Goal: Information Seeking & Learning: Understand process/instructions

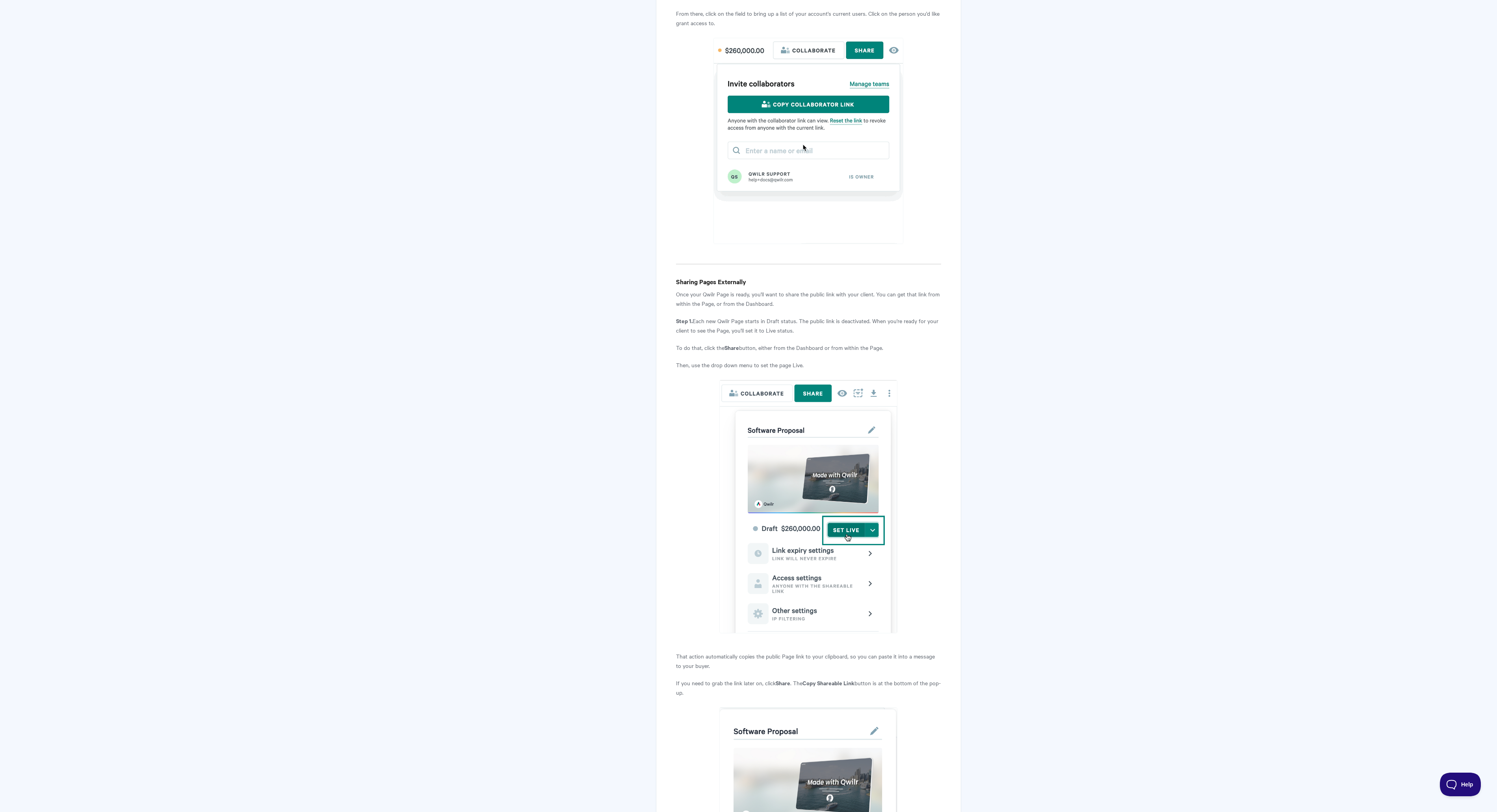
scroll to position [1112, 0]
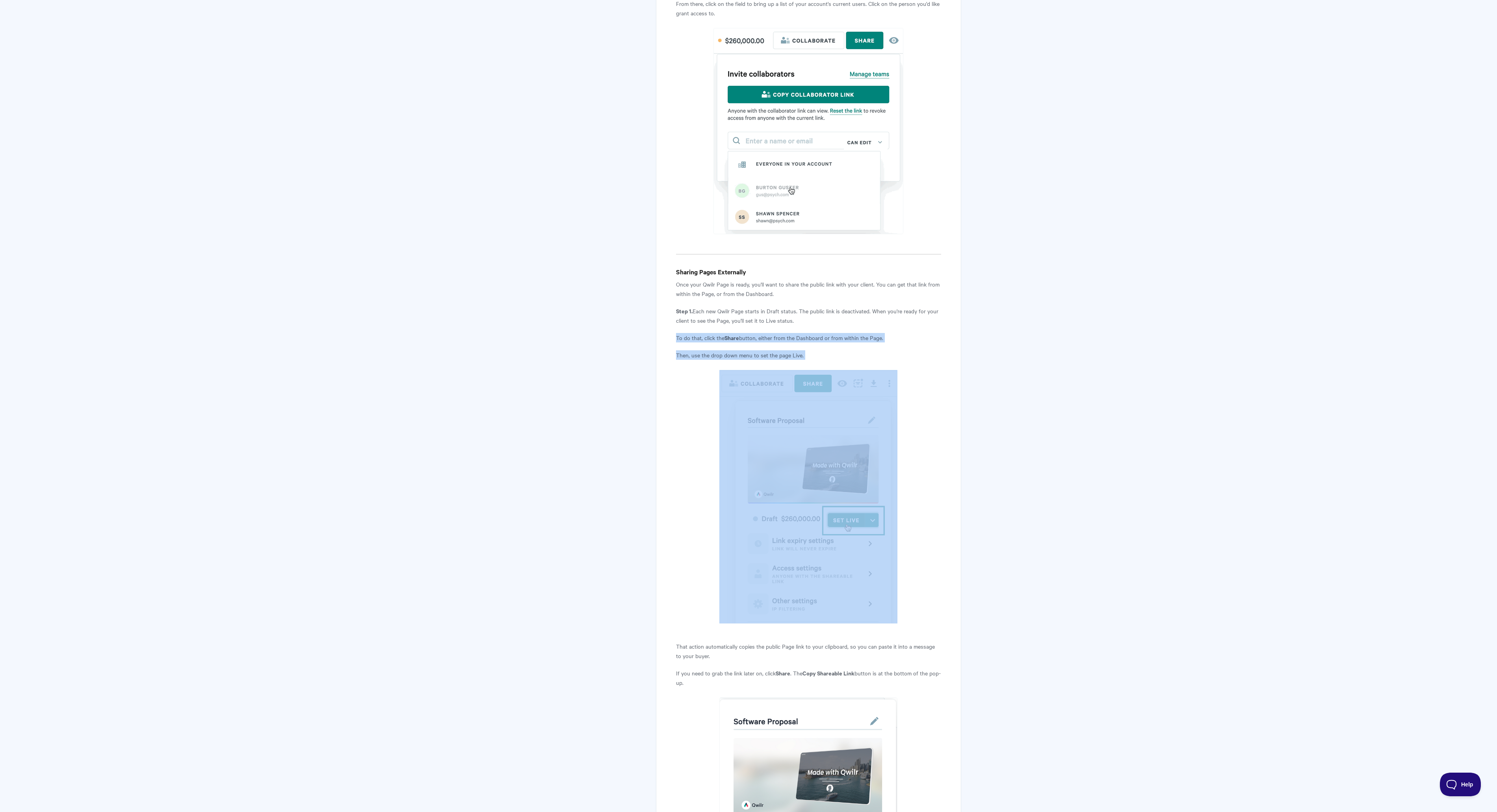
drag, startPoint x: 827, startPoint y: 361, endPoint x: 676, endPoint y: 336, distance: 153.1
click at [676, 336] on article "Sharing your Qwilr Pages Sharing Internally, Externally, Universally! Whether y…" at bounding box center [808, 178] width 265 height 2372
click at [676, 336] on p "To do that, click the Share button, either from the Dashboard or from within th…" at bounding box center [808, 337] width 265 height 9
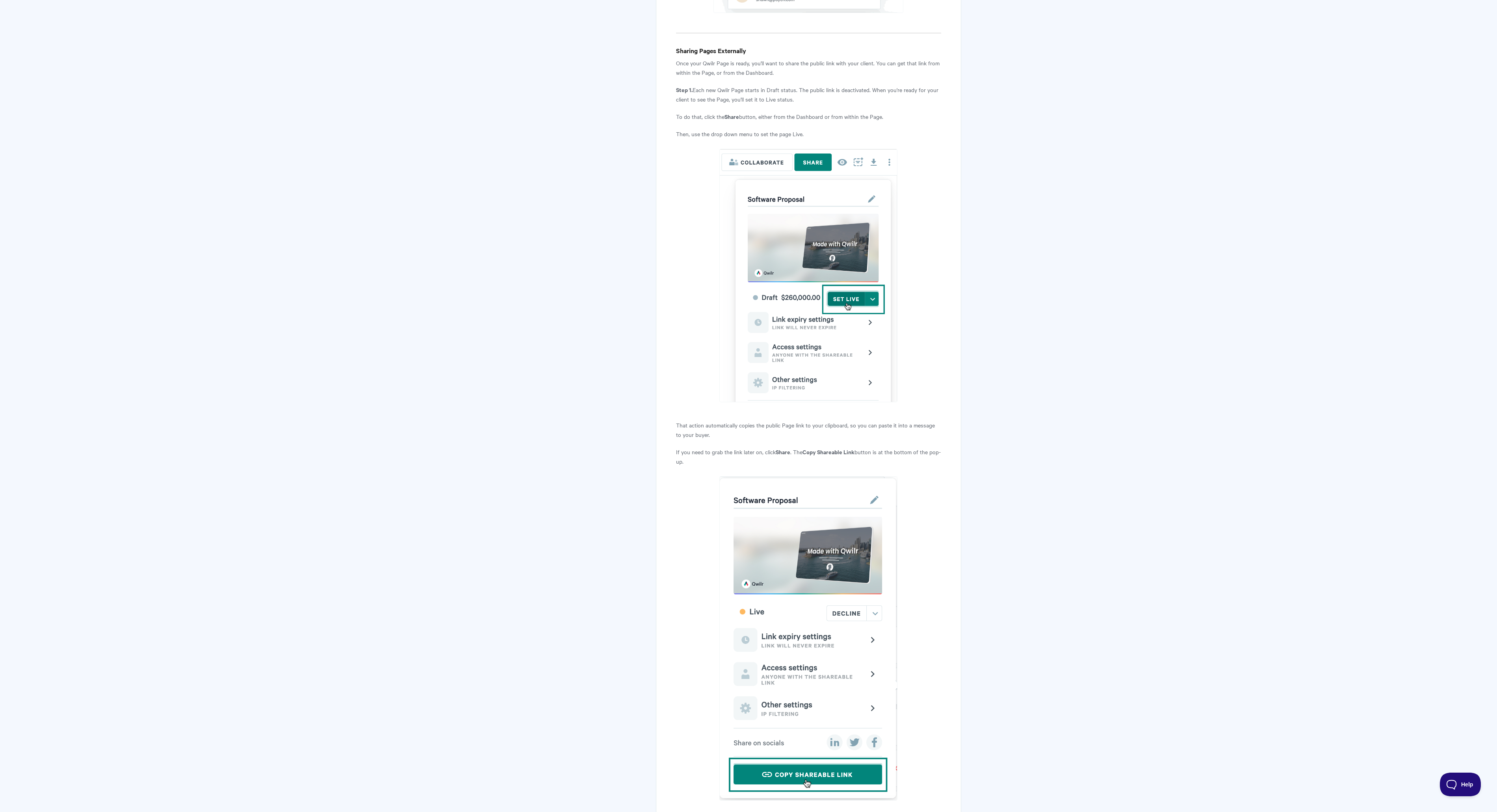
scroll to position [1340, 0]
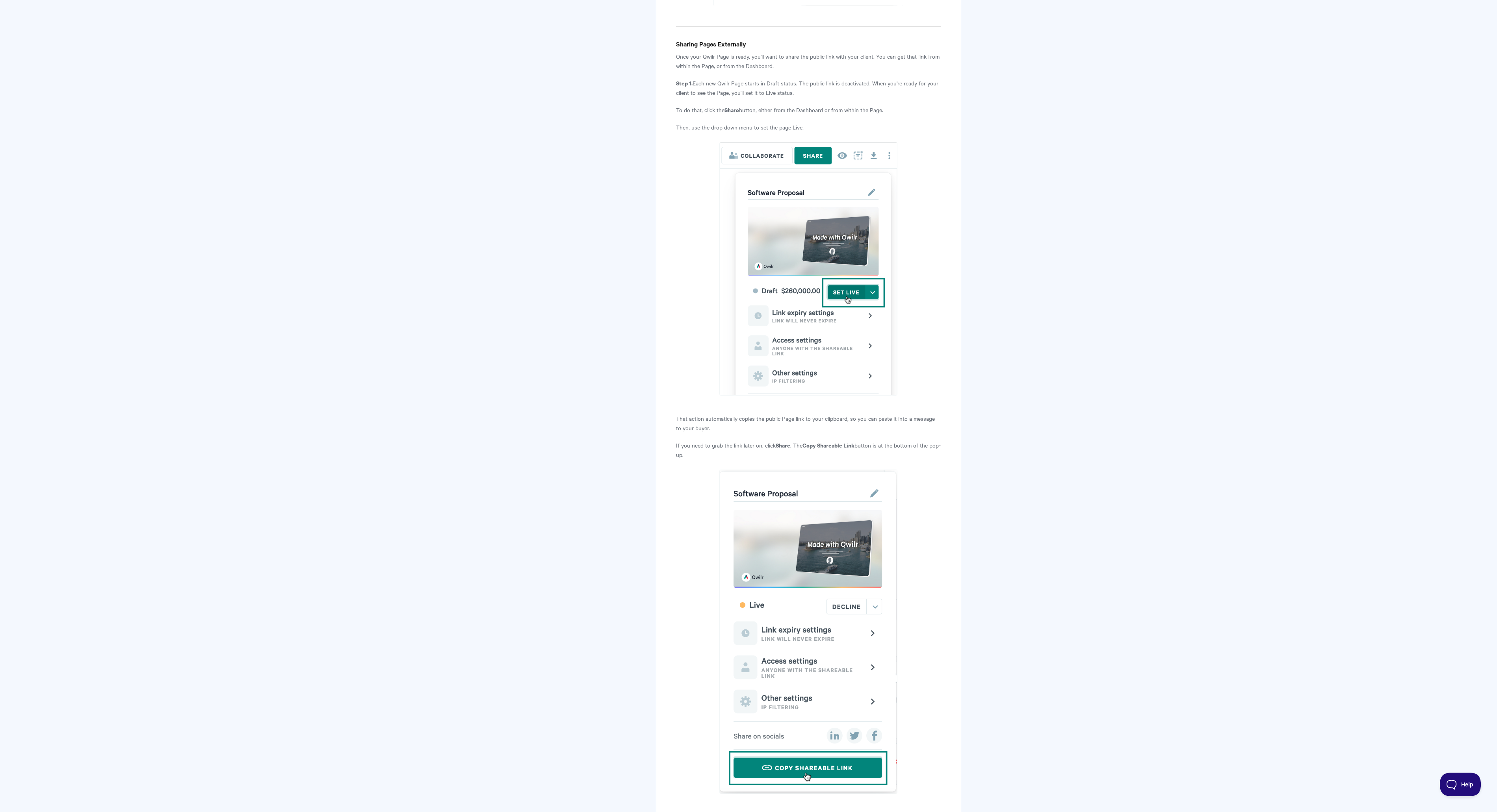
drag, startPoint x: 771, startPoint y: 432, endPoint x: 660, endPoint y: 419, distance: 111.8
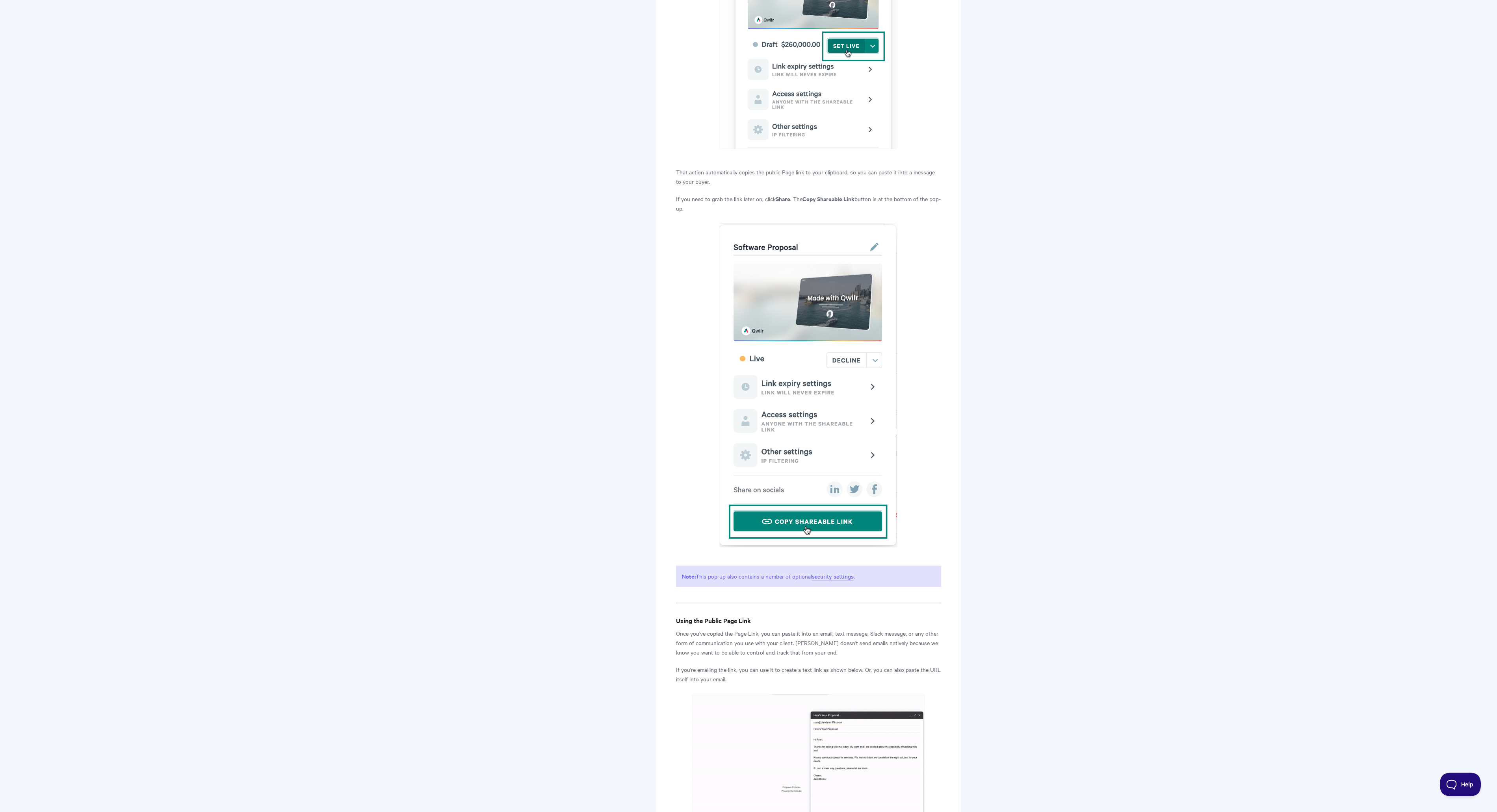
scroll to position [1755, 0]
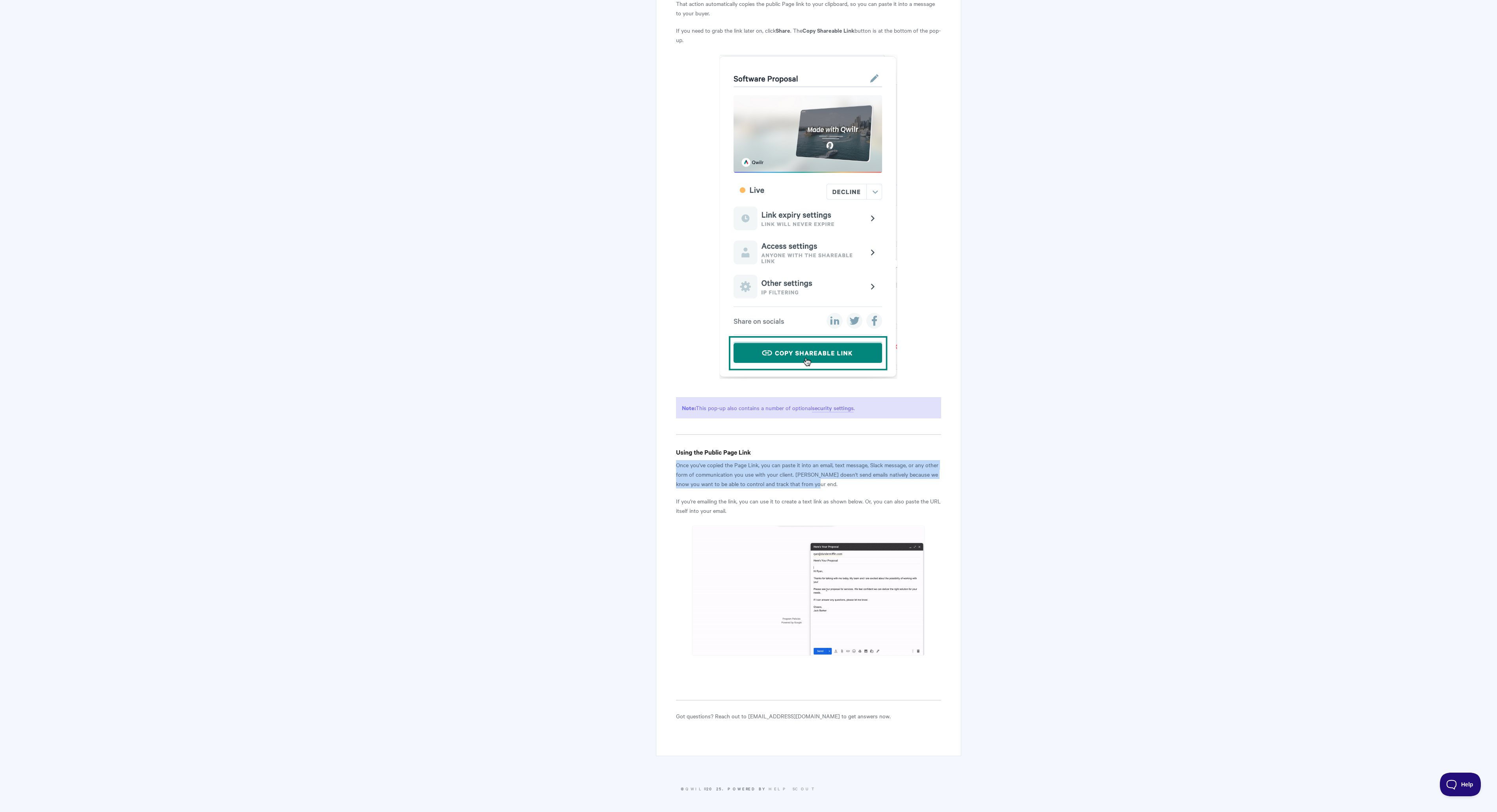
drag, startPoint x: 865, startPoint y: 488, endPoint x: 671, endPoint y: 466, distance: 195.2
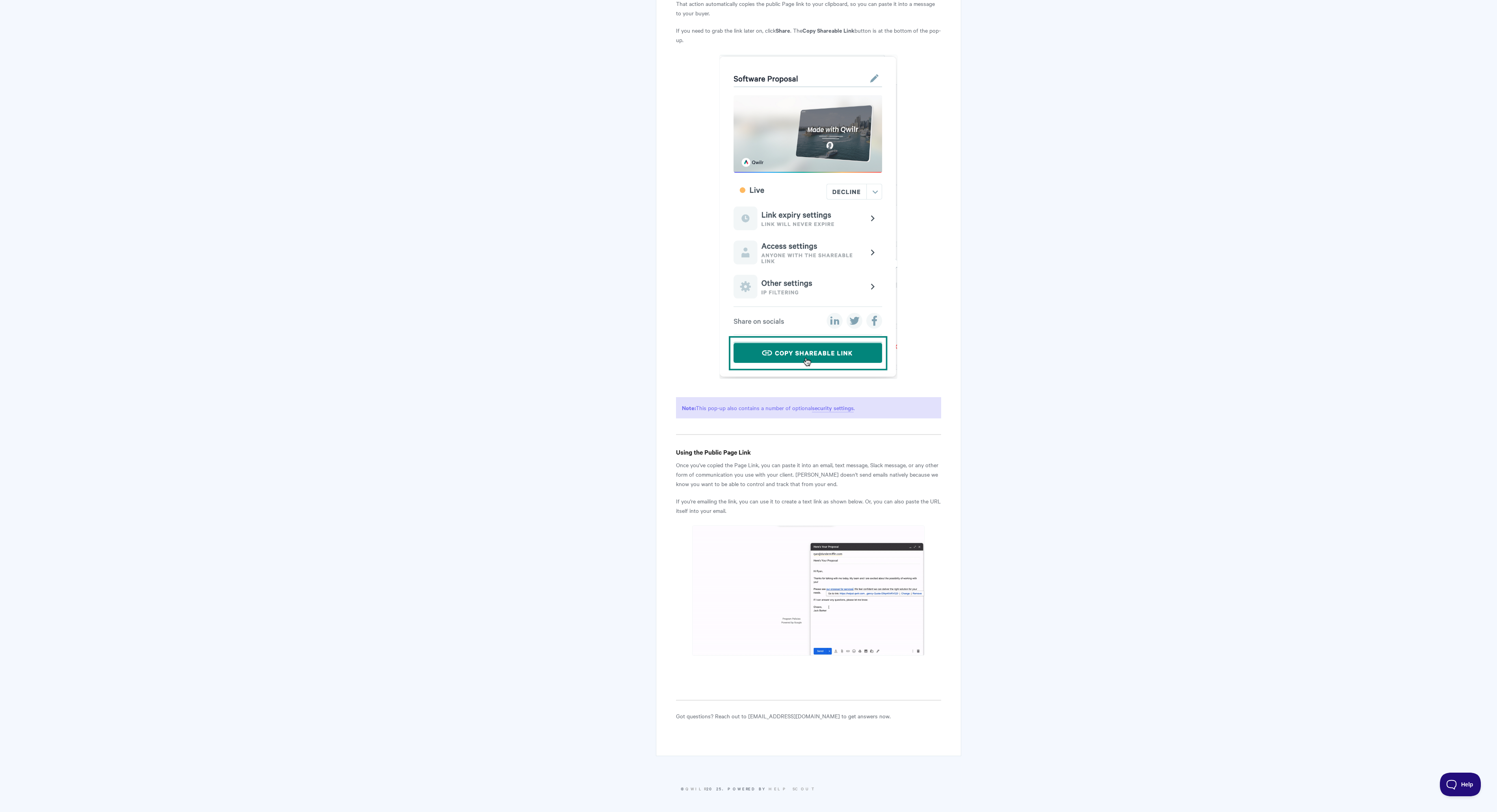
click at [728, 472] on p "Once you've copied the Page Link, you can paste it into an email, text message,…" at bounding box center [808, 474] width 265 height 28
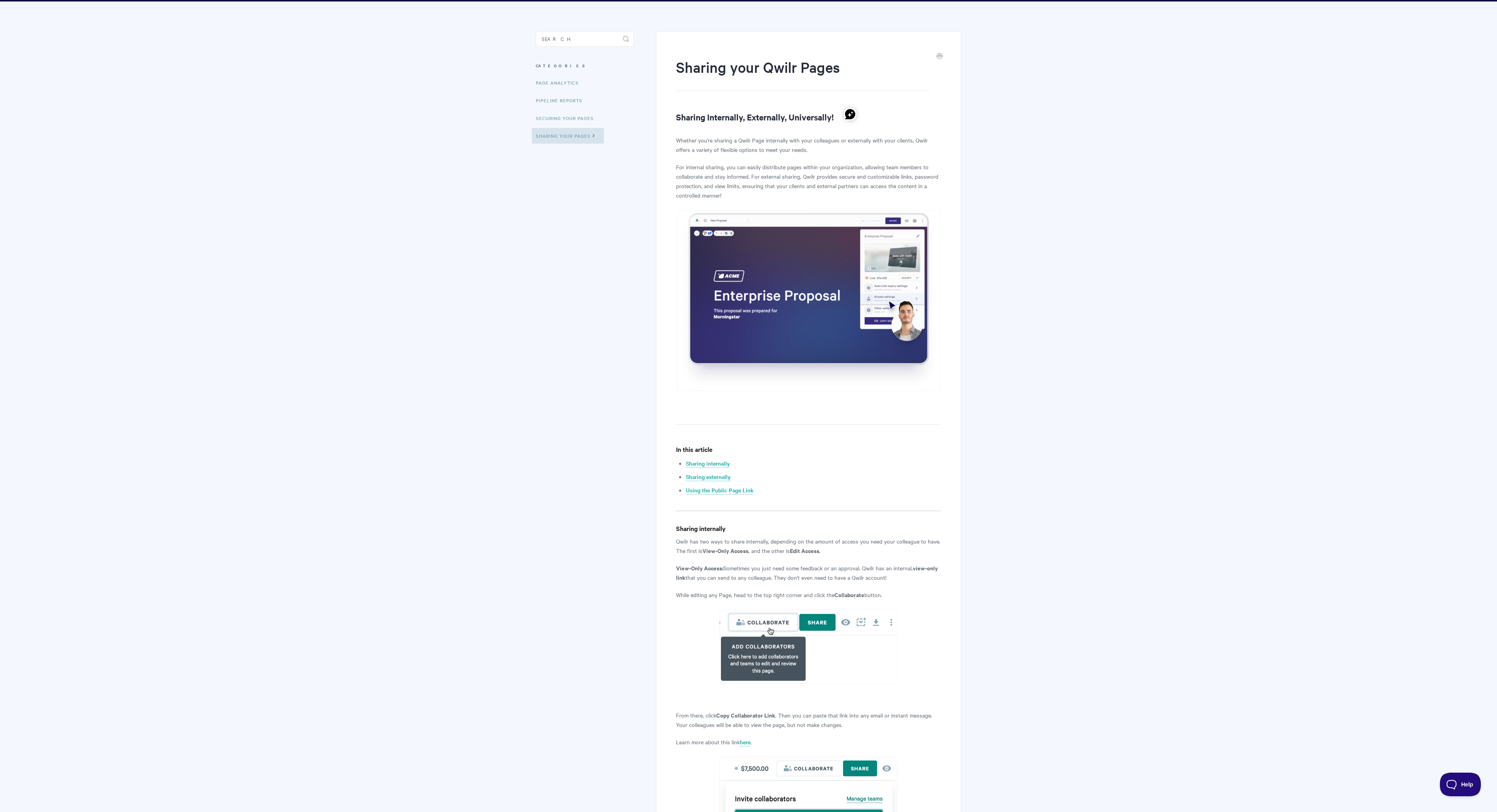
scroll to position [0, 0]
